Goal: Information Seeking & Learning: Learn about a topic

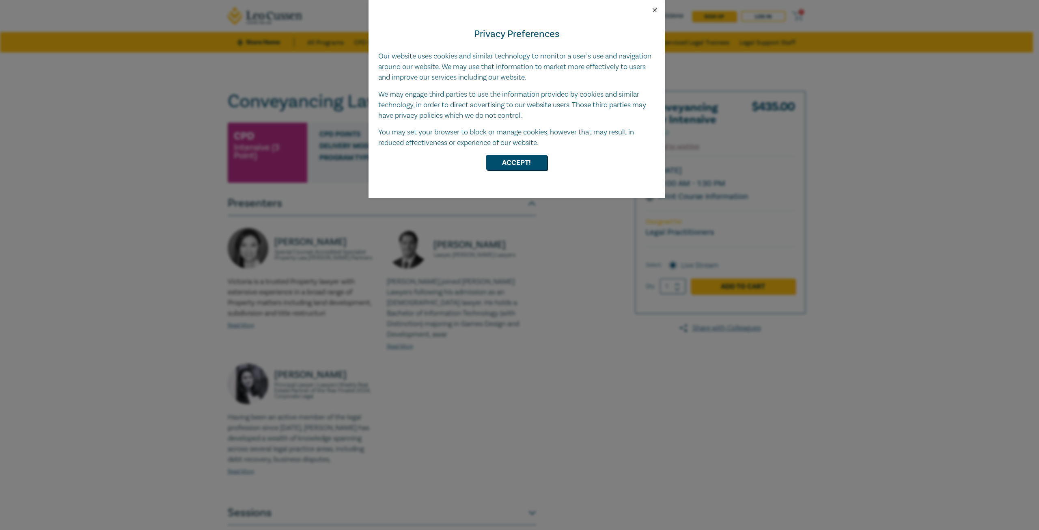
click at [651, 12] on button "Close" at bounding box center [654, 9] width 7 height 7
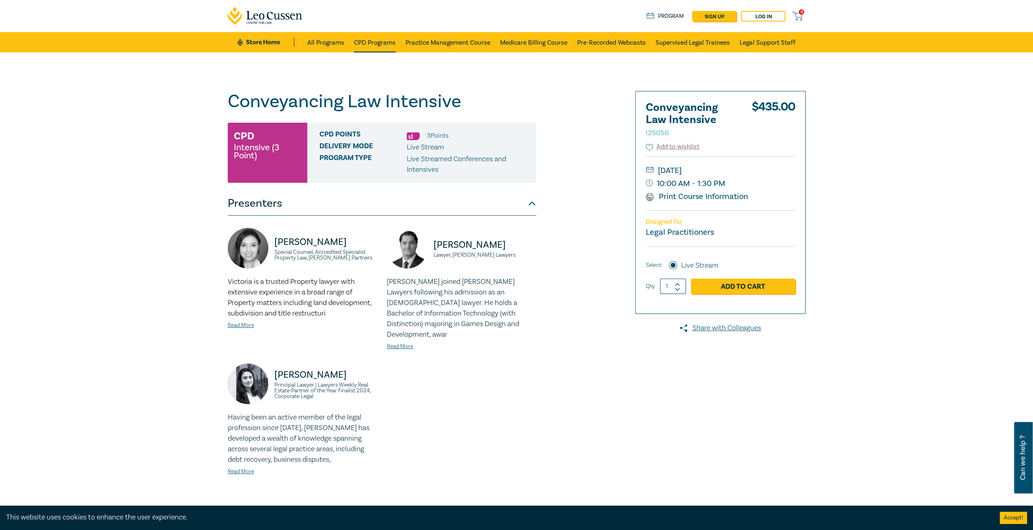
click at [364, 41] on link "CPD Programs" at bounding box center [375, 42] width 42 height 20
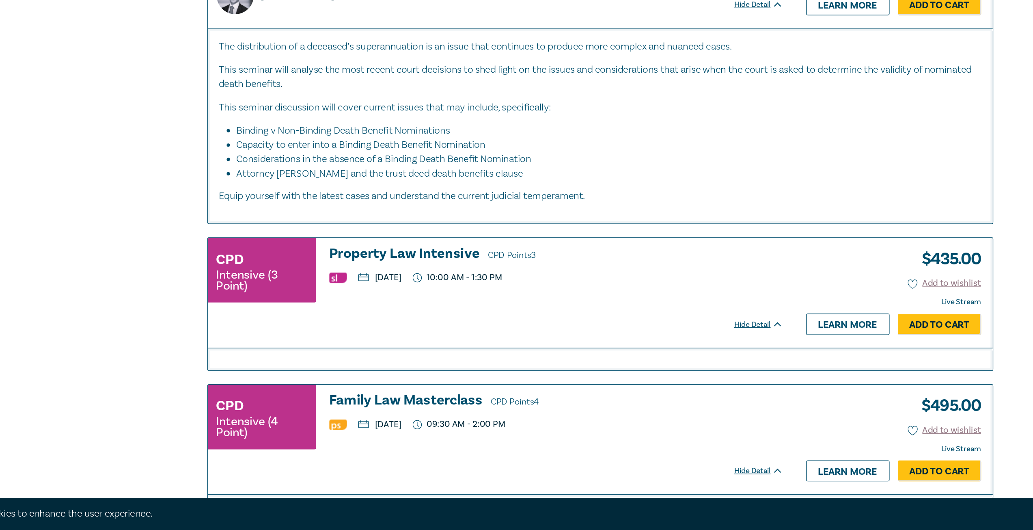
scroll to position [3030, 0]
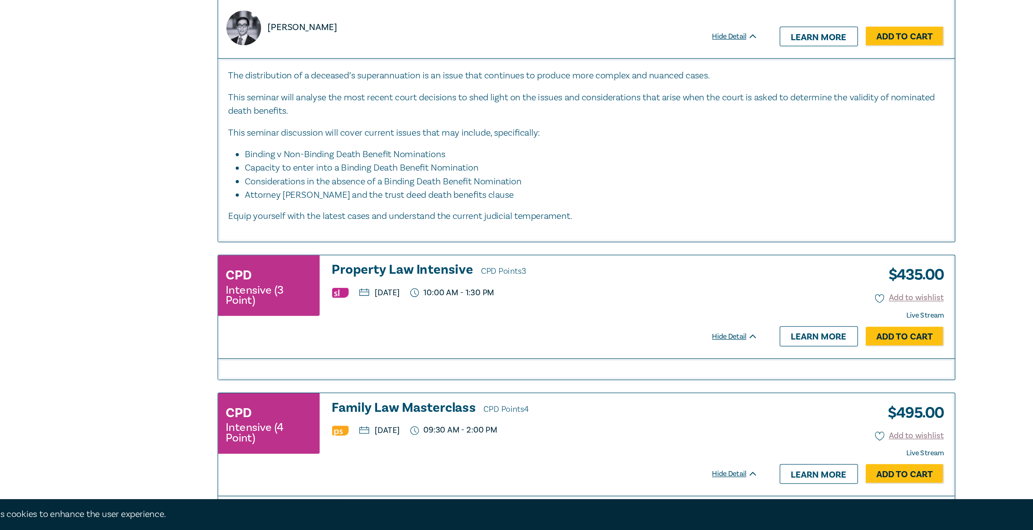
click at [383, 320] on h3 "Property Law Intensive CPD Points 3" at bounding box center [484, 326] width 334 height 12
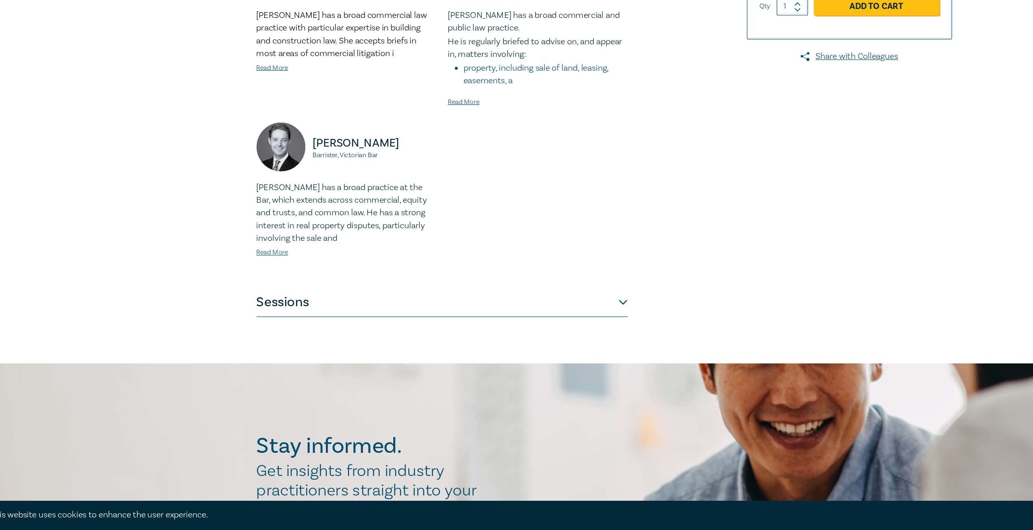
scroll to position [180, 0]
click at [534, 343] on button "Sessions" at bounding box center [382, 340] width 308 height 24
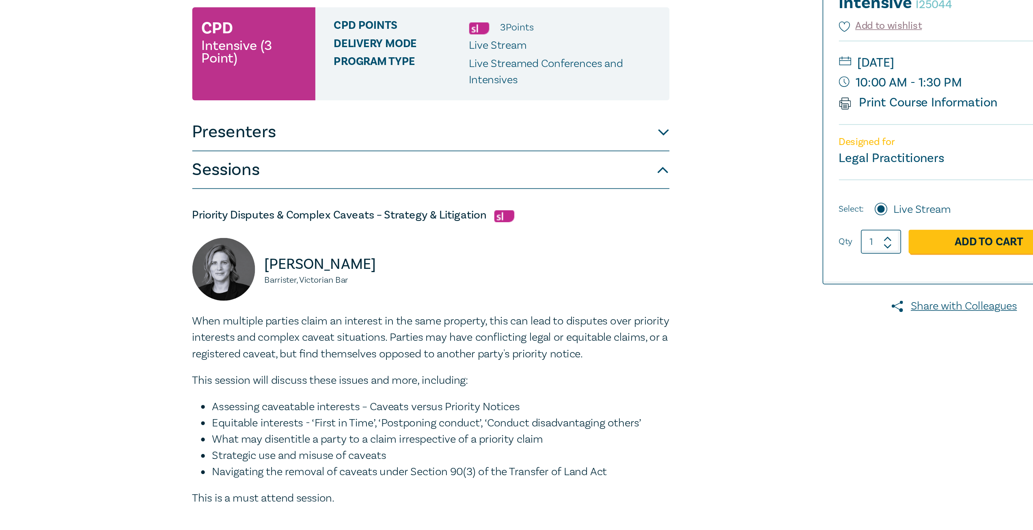
scroll to position [0, 0]
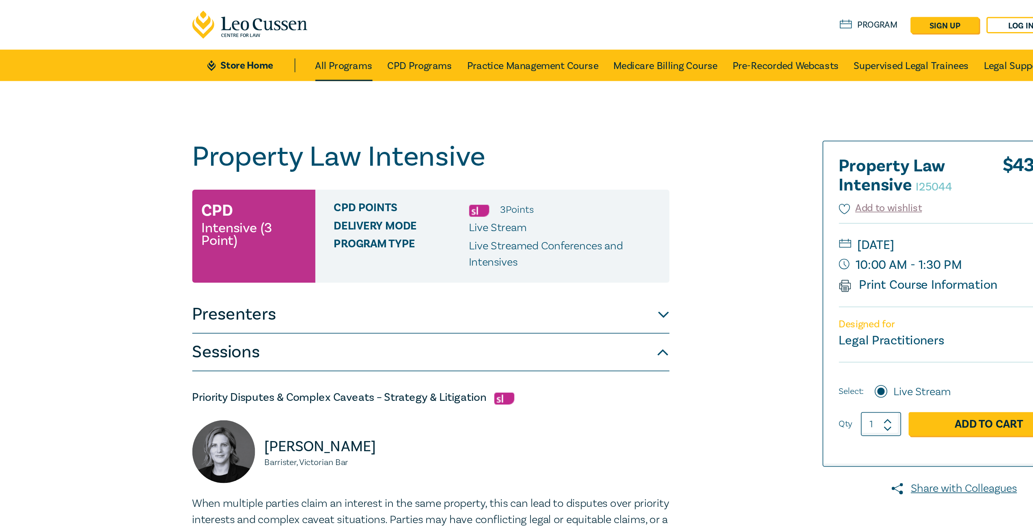
click at [315, 41] on link "All Programs" at bounding box center [325, 42] width 37 height 20
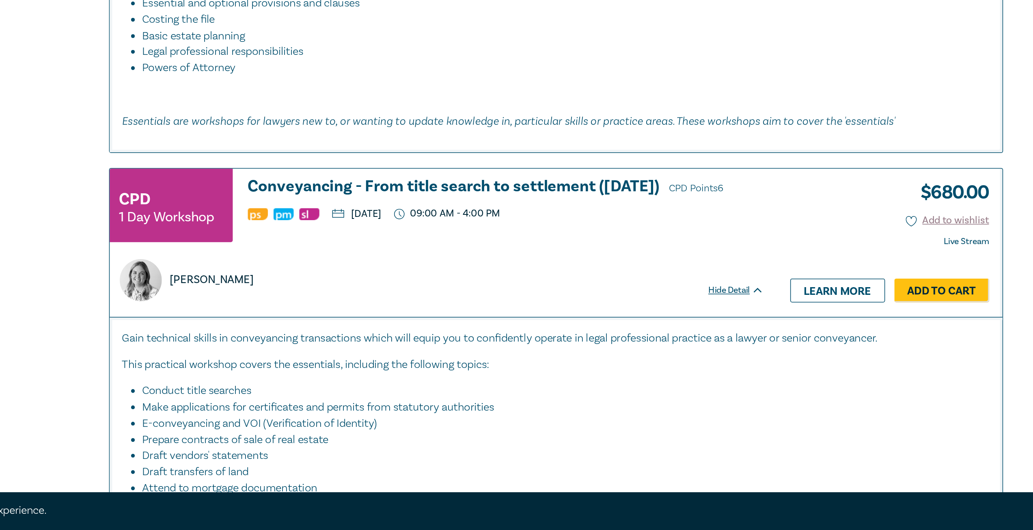
scroll to position [853, 0]
click at [453, 306] on h3 "Conveyancing - From title search to settlement ([DATE]) CPD Points 6" at bounding box center [484, 308] width 334 height 12
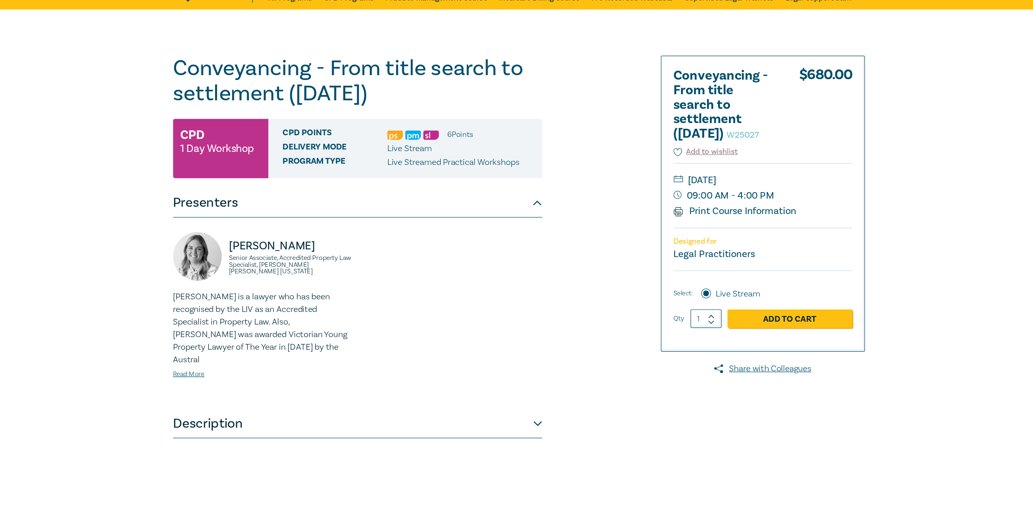
click at [530, 388] on button "Description" at bounding box center [382, 398] width 308 height 24
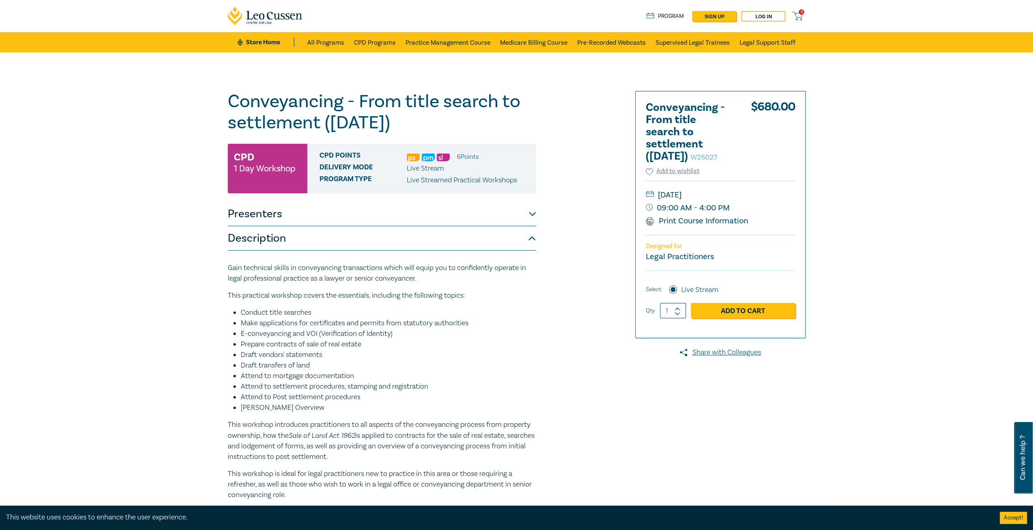
click at [368, 380] on li "Attend to mortgage documentation" at bounding box center [388, 376] width 295 height 11
